Goal: Transaction & Acquisition: Purchase product/service

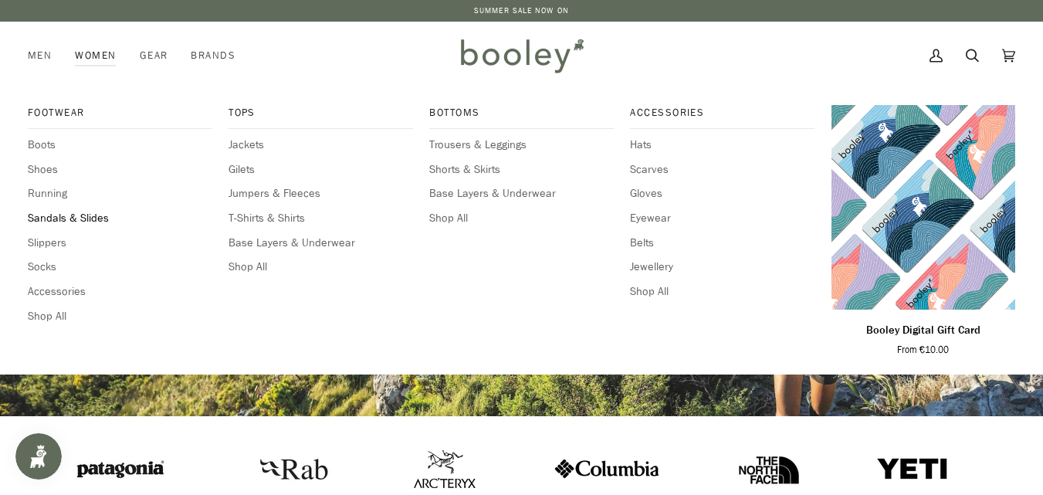
click at [86, 215] on span "Sandals & Slides" at bounding box center [120, 218] width 184 height 17
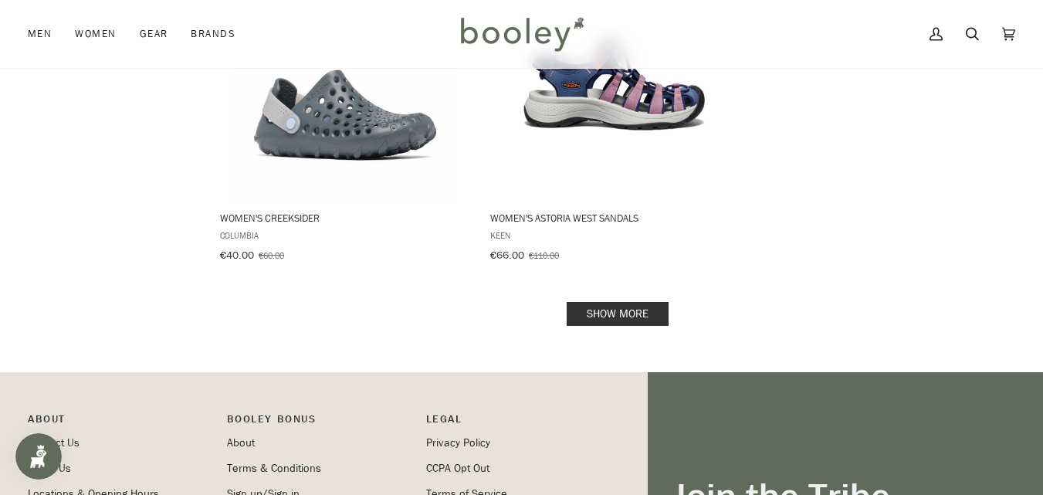
scroll to position [2252, 0]
click at [618, 301] on link "Show more" at bounding box center [617, 313] width 102 height 24
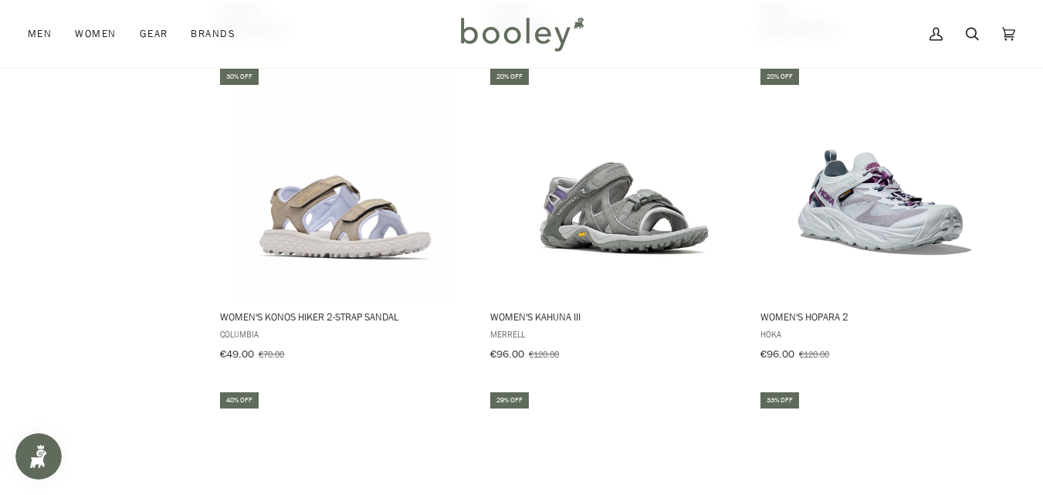
scroll to position [1502, 0]
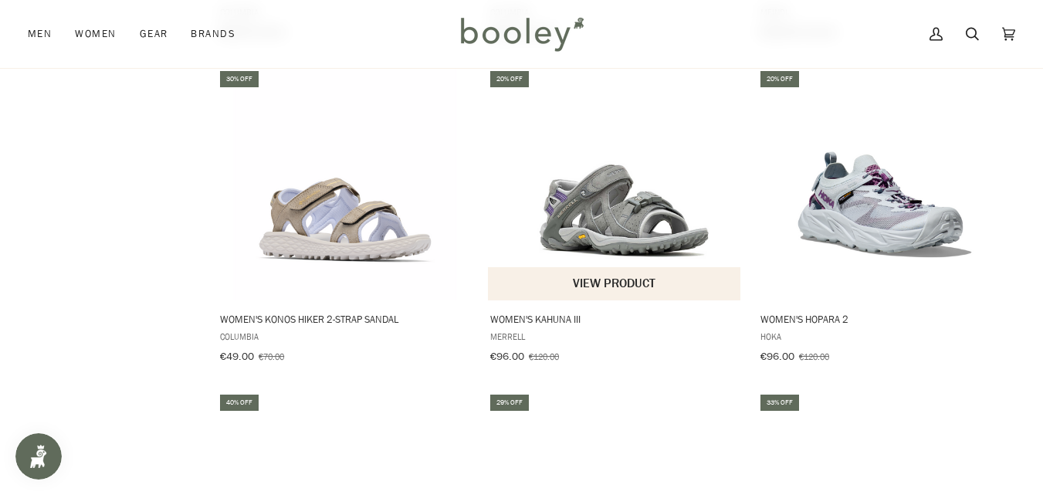
click at [600, 208] on img "Women's Kahuna III" at bounding box center [613, 184] width 231 height 231
click at [603, 329] on span "Merrell" at bounding box center [614, 335] width 249 height 13
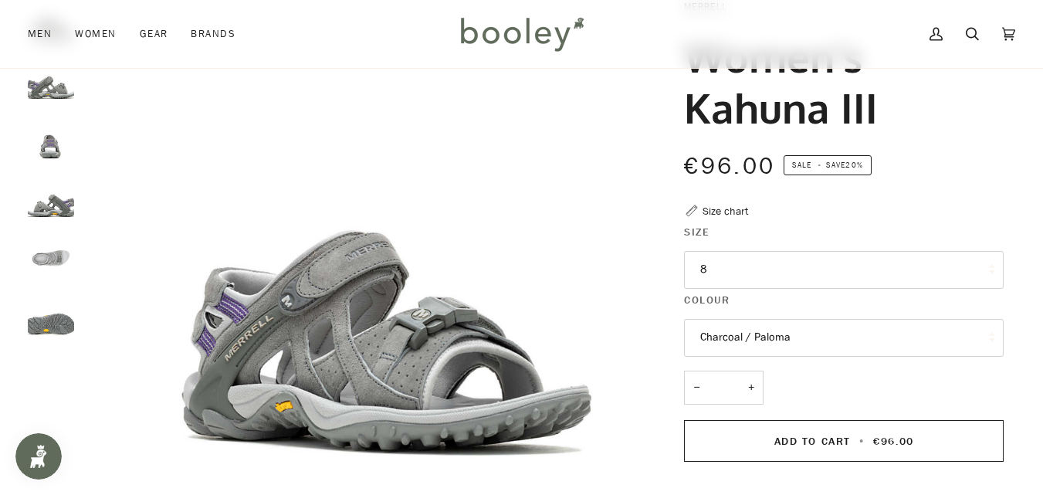
scroll to position [110, 0]
click at [718, 267] on button "8" at bounding box center [843, 269] width 319 height 38
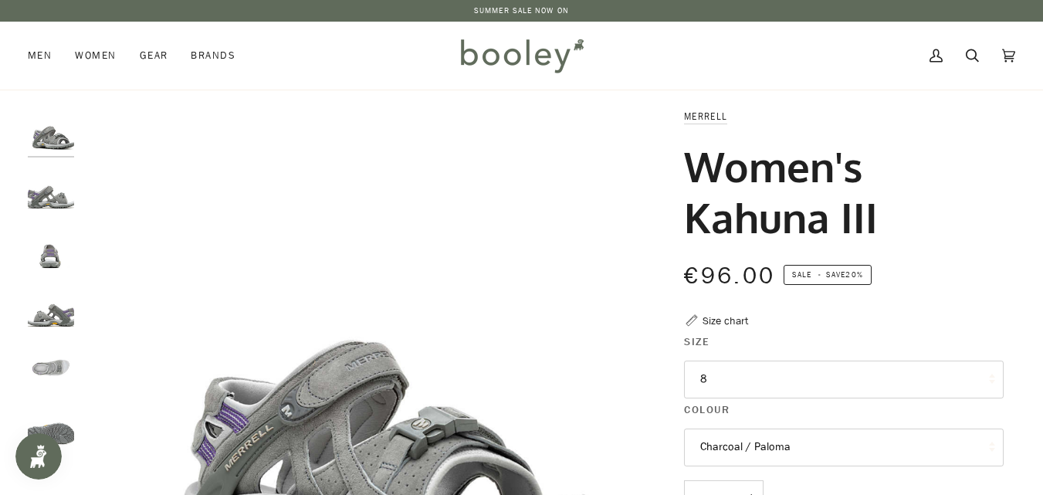
drag, startPoint x: 872, startPoint y: 218, endPoint x: 678, endPoint y: 121, distance: 217.4
copy div "Merrell Women's Kahuna III"
